Goal: Task Accomplishment & Management: Complete application form

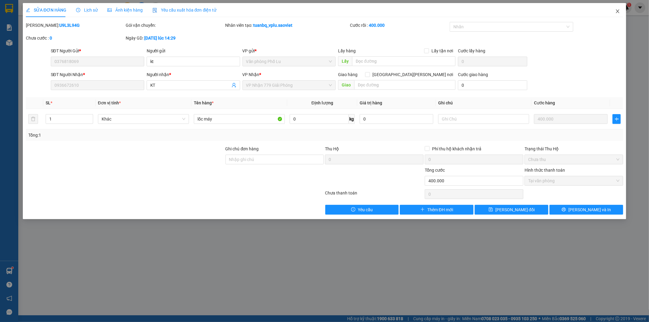
click at [621, 10] on span "Close" at bounding box center [617, 11] width 17 height 17
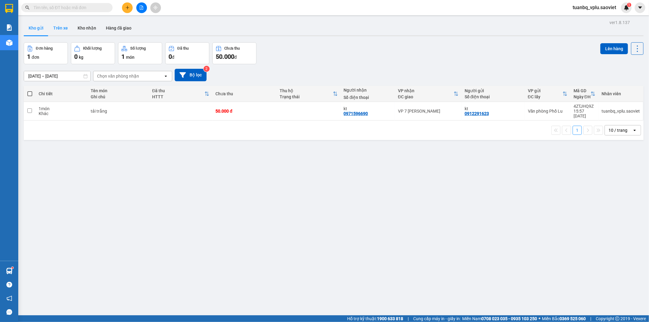
click at [70, 25] on button "Trên xe" at bounding box center [60, 28] width 24 height 15
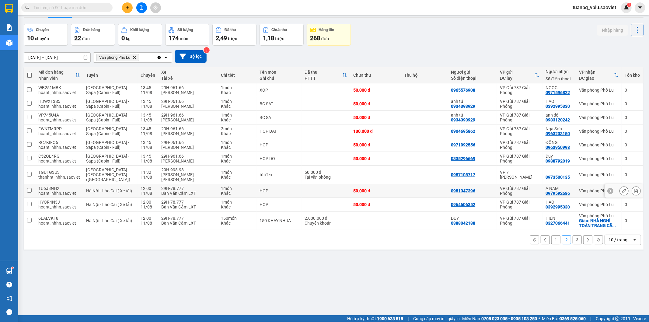
scroll to position [28, 0]
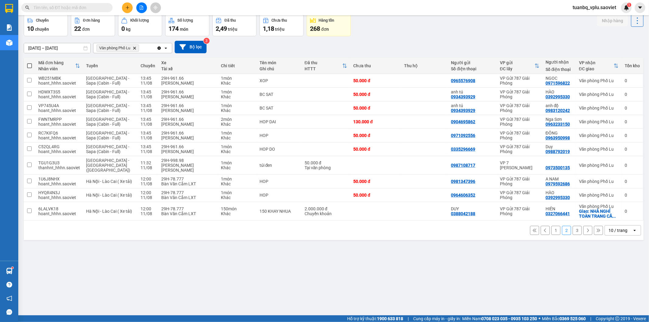
click at [572, 226] on button "3" at bounding box center [576, 230] width 9 height 9
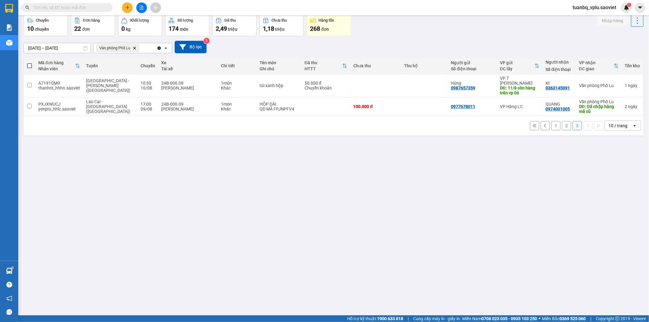
click at [562, 123] on button "2" at bounding box center [566, 125] width 9 height 9
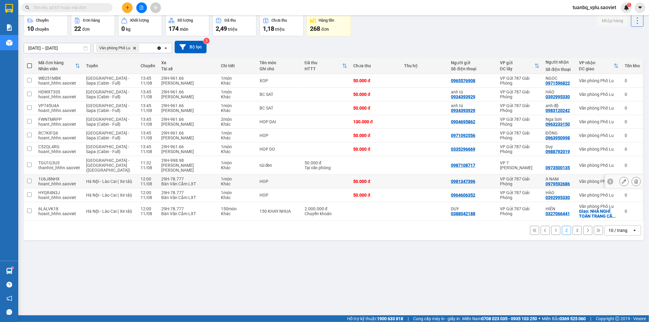
click at [34, 181] on td at bounding box center [30, 182] width 12 height 14
checkbox input "true"
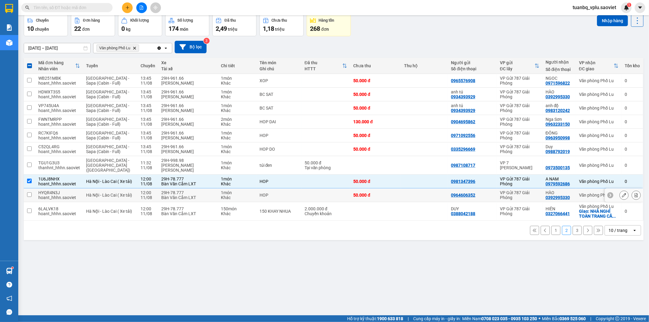
click at [34, 195] on td at bounding box center [30, 195] width 12 height 14
checkbox input "true"
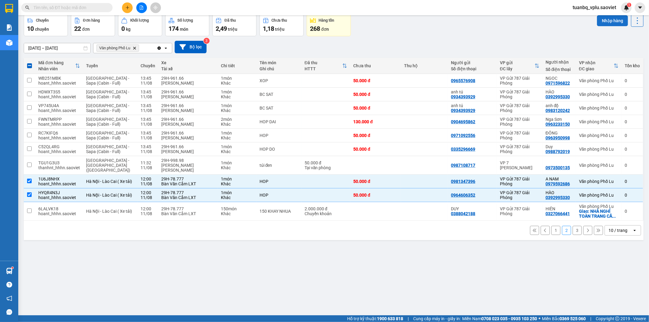
click at [616, 19] on button "Nhập hàng" at bounding box center [612, 20] width 31 height 11
checkbox input "false"
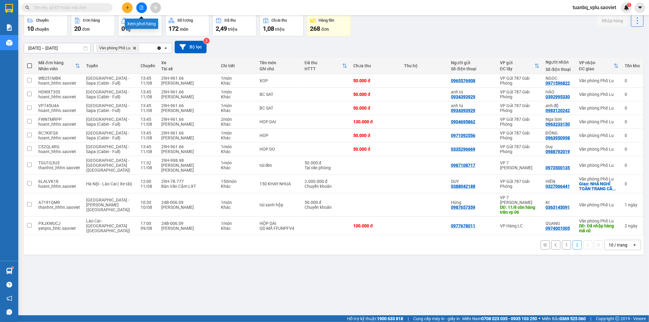
click at [144, 8] on button at bounding box center [141, 7] width 11 height 11
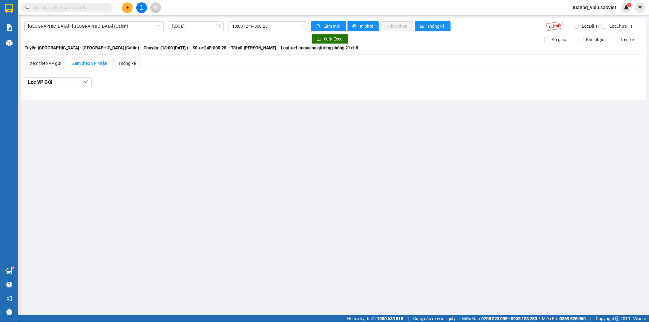
click at [129, 5] on button at bounding box center [127, 7] width 11 height 11
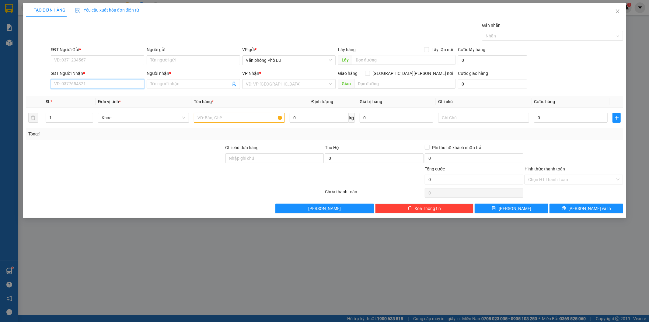
click at [110, 81] on input "SĐT Người Nhận *" at bounding box center [97, 84] width 93 height 10
click at [121, 60] on input "SĐT Người Gửi *" at bounding box center [97, 60] width 93 height 10
type input "0987217926"
click at [87, 70] on div "0987217926 - chị lệ" at bounding box center [97, 72] width 86 height 7
type input "chị [PERSON_NAME]"
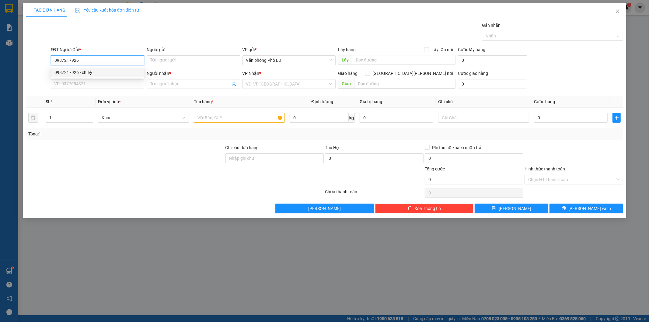
type input "0985627249"
type input "[PERSON_NAME]"
type input "0987217926"
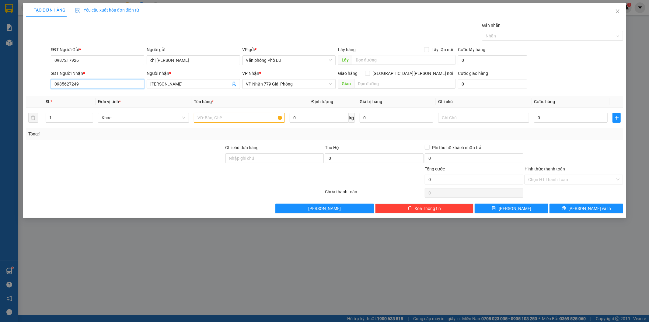
click at [107, 81] on input "0985627249" at bounding box center [97, 84] width 93 height 10
click at [107, 82] on input "0985627249" at bounding box center [97, 84] width 93 height 10
type input "0944841980"
click at [182, 82] on input "[PERSON_NAME]" at bounding box center [190, 84] width 80 height 7
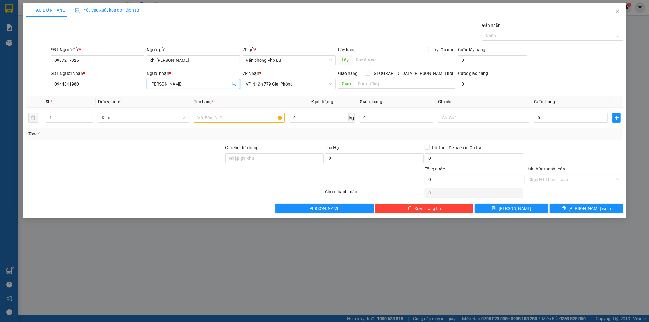
click at [183, 83] on input "[PERSON_NAME]" at bounding box center [190, 84] width 80 height 7
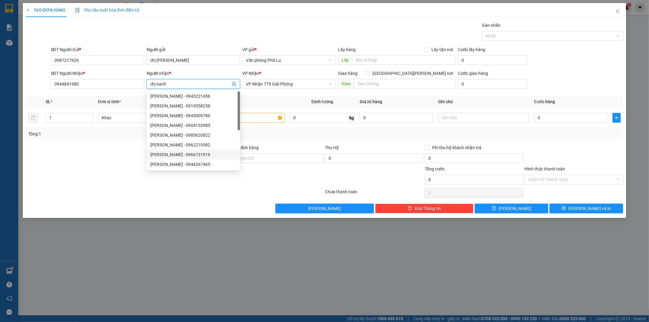
type input "chị oanh"
click at [161, 172] on div at bounding box center [124, 175] width 199 height 21
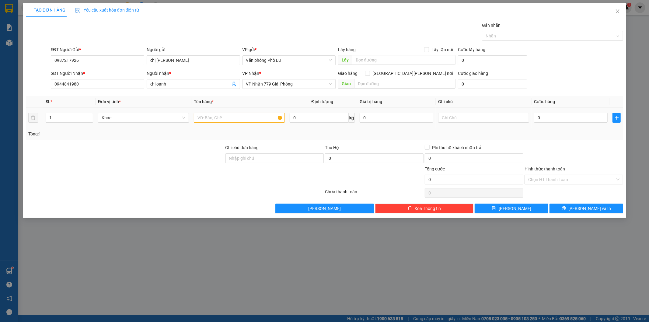
click at [234, 108] on td at bounding box center [239, 118] width 96 height 20
click at [228, 116] on input "text" at bounding box center [239, 118] width 91 height 10
type input "tải đỏ"
click at [189, 180] on div at bounding box center [124, 175] width 199 height 21
click at [551, 119] on input "0" at bounding box center [571, 118] width 74 height 10
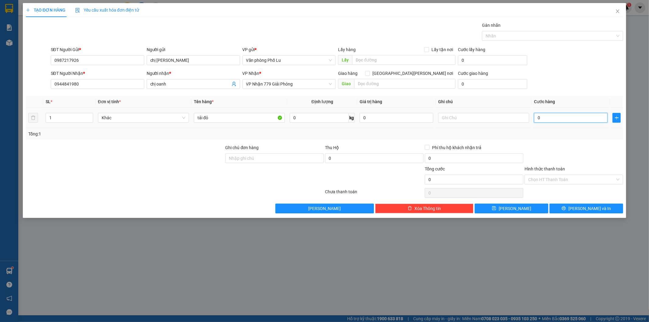
paste input "5"
type input "50"
type input "50.000"
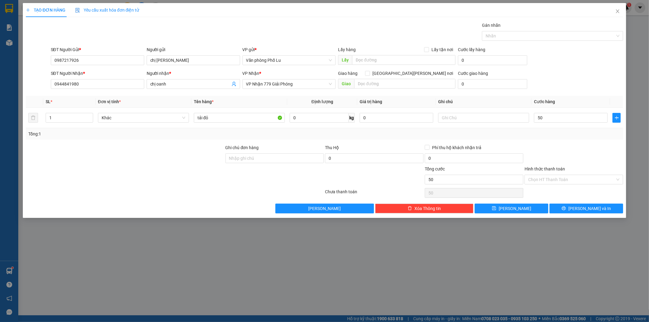
type input "50.000"
click at [569, 134] on div "Tổng: 1" at bounding box center [324, 133] width 592 height 7
click at [568, 181] on input "Hình thức thanh toán" at bounding box center [571, 179] width 87 height 9
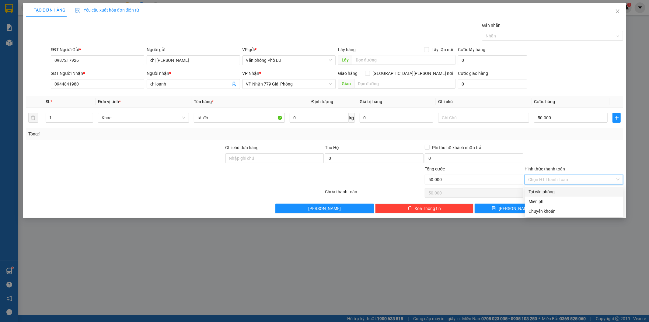
click at [564, 190] on div "Tại văn phòng" at bounding box center [573, 191] width 91 height 7
type input "0"
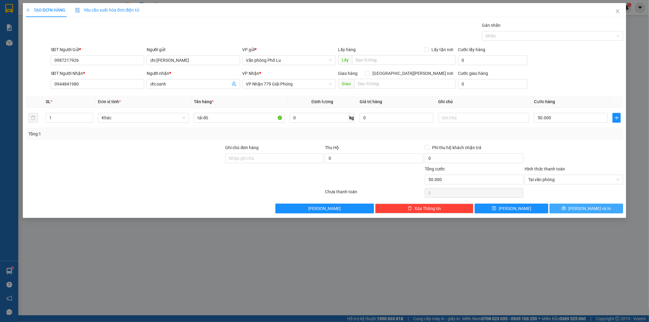
click at [585, 206] on span "[PERSON_NAME] và In" at bounding box center [589, 208] width 43 height 7
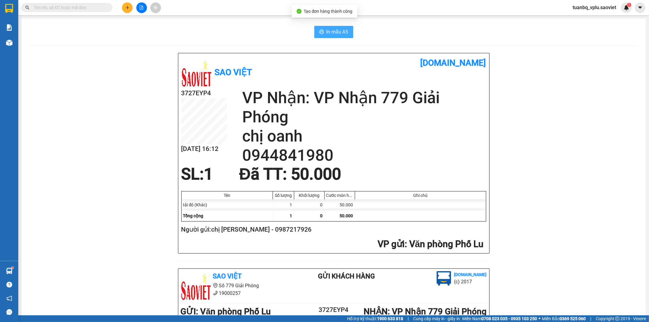
click at [333, 29] on span "In mẫu A5" at bounding box center [337, 32] width 22 height 8
drag, startPoint x: 528, startPoint y: 253, endPoint x: 57, endPoint y: 2, distance: 534.2
click at [57, 2] on div "Kết quả tìm kiếm ( 0 ) Bộ lọc No Data" at bounding box center [59, 7] width 119 height 11
click at [55, 7] on input "text" at bounding box center [69, 7] width 72 height 7
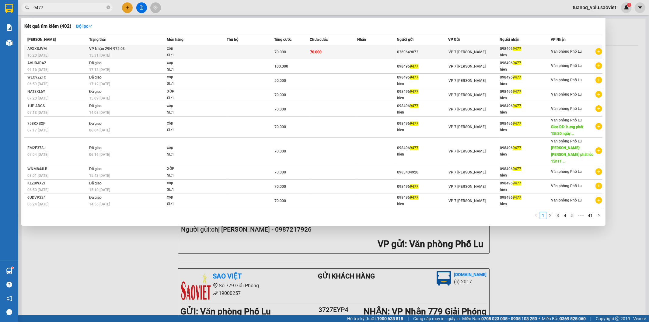
type input "9477"
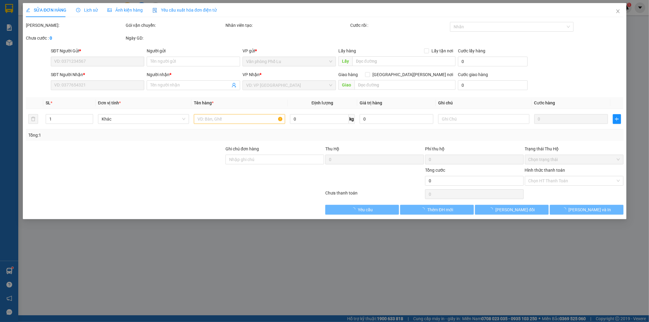
type input "0369649073"
type input "0984969477"
type input "hien"
type input "70.000"
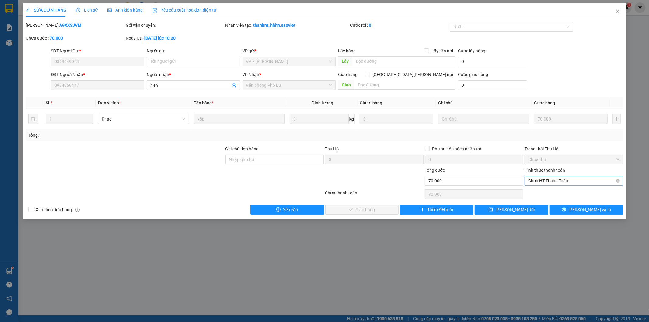
click at [559, 179] on span "Chọn HT Thanh Toán" at bounding box center [573, 180] width 91 height 9
click at [555, 193] on div "Tại văn phòng" at bounding box center [573, 192] width 91 height 7
type input "0"
drag, startPoint x: 361, startPoint y: 210, endPoint x: 424, endPoint y: 122, distance: 108.0
click at [364, 209] on span "[PERSON_NAME] và [PERSON_NAME] hàng" at bounding box center [378, 209] width 82 height 7
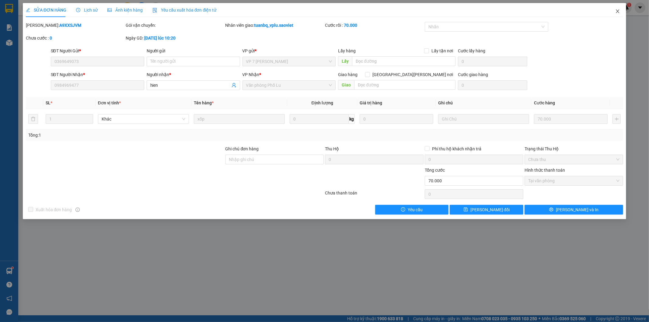
click at [617, 12] on icon "close" at bounding box center [617, 11] width 5 height 5
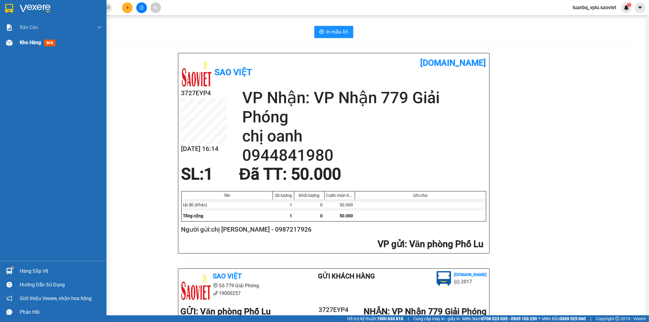
click at [27, 37] on div "Kho hàng mới" at bounding box center [61, 42] width 82 height 15
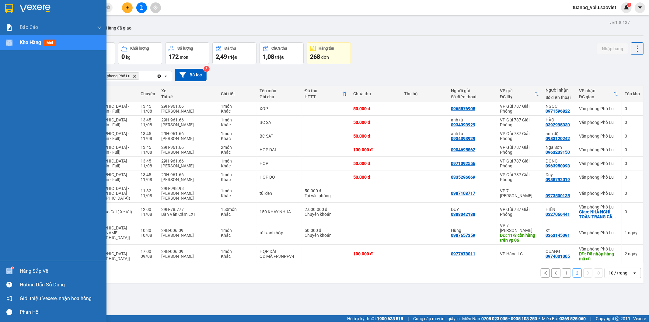
click at [41, 35] on div "Báo cáo 1B. Chi tiết đơn hàng 5. Doanh thu thực tế theo từng nhân viên Kho hàng…" at bounding box center [53, 140] width 106 height 241
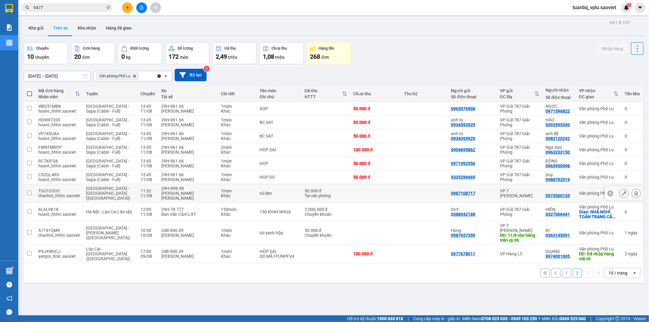
click at [29, 192] on input "checkbox" at bounding box center [29, 192] width 5 height 5
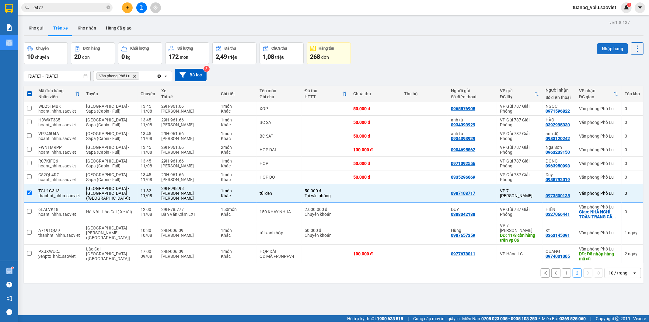
click at [602, 46] on button "Nhập hàng" at bounding box center [612, 48] width 31 height 11
checkbox input "false"
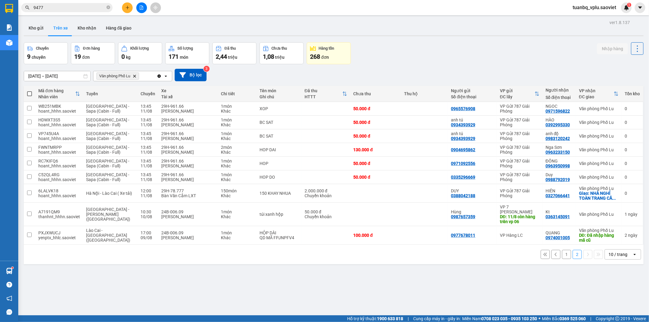
click at [63, 7] on input "9477" at bounding box center [69, 7] width 72 height 7
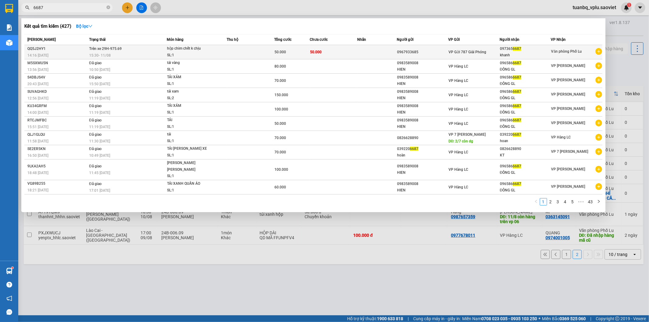
type input "6687"
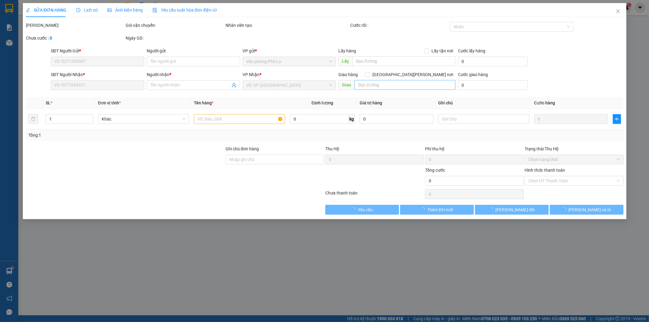
type input "0967933685"
type input "0973656687"
type input "khanh"
type input "50.000"
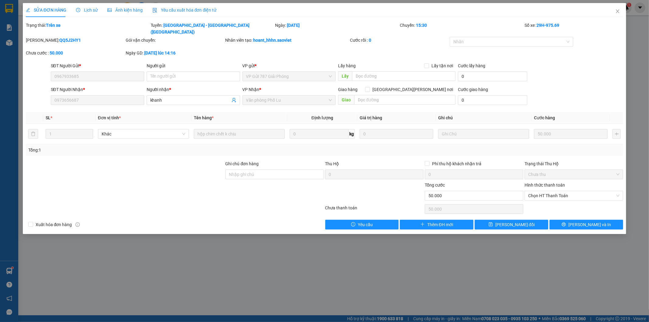
click at [234, 244] on div "SỬA ĐƠN HÀNG Lịch sử [PERSON_NAME] hàng Yêu cầu xuất [PERSON_NAME] điện tử Tota…" at bounding box center [324, 161] width 649 height 322
click at [618, 11] on icon "close" at bounding box center [617, 11] width 3 height 4
